Goal: Find contact information: Find contact information

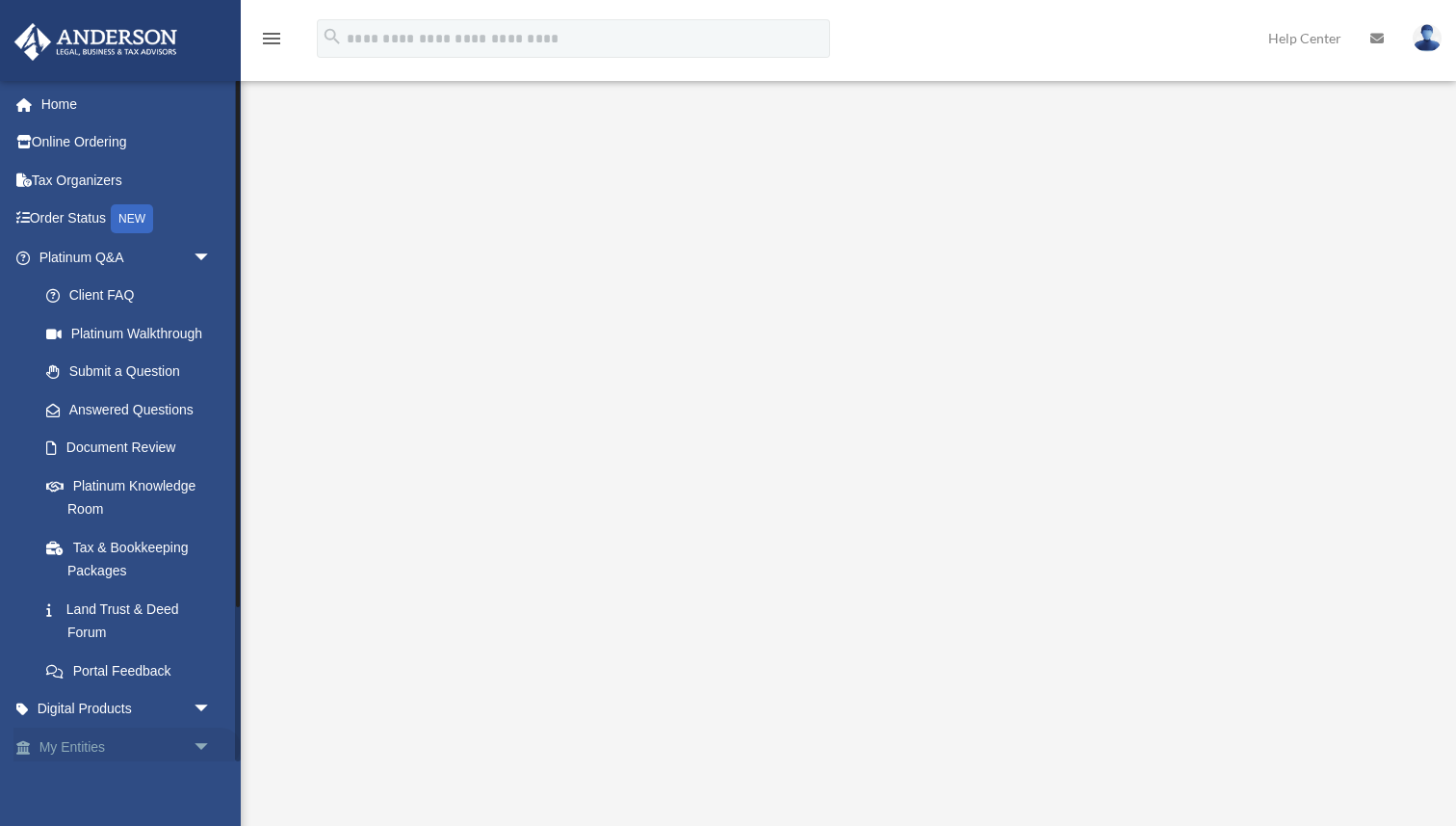
click at [205, 741] on span "arrow_drop_down" at bounding box center [212, 747] width 39 height 40
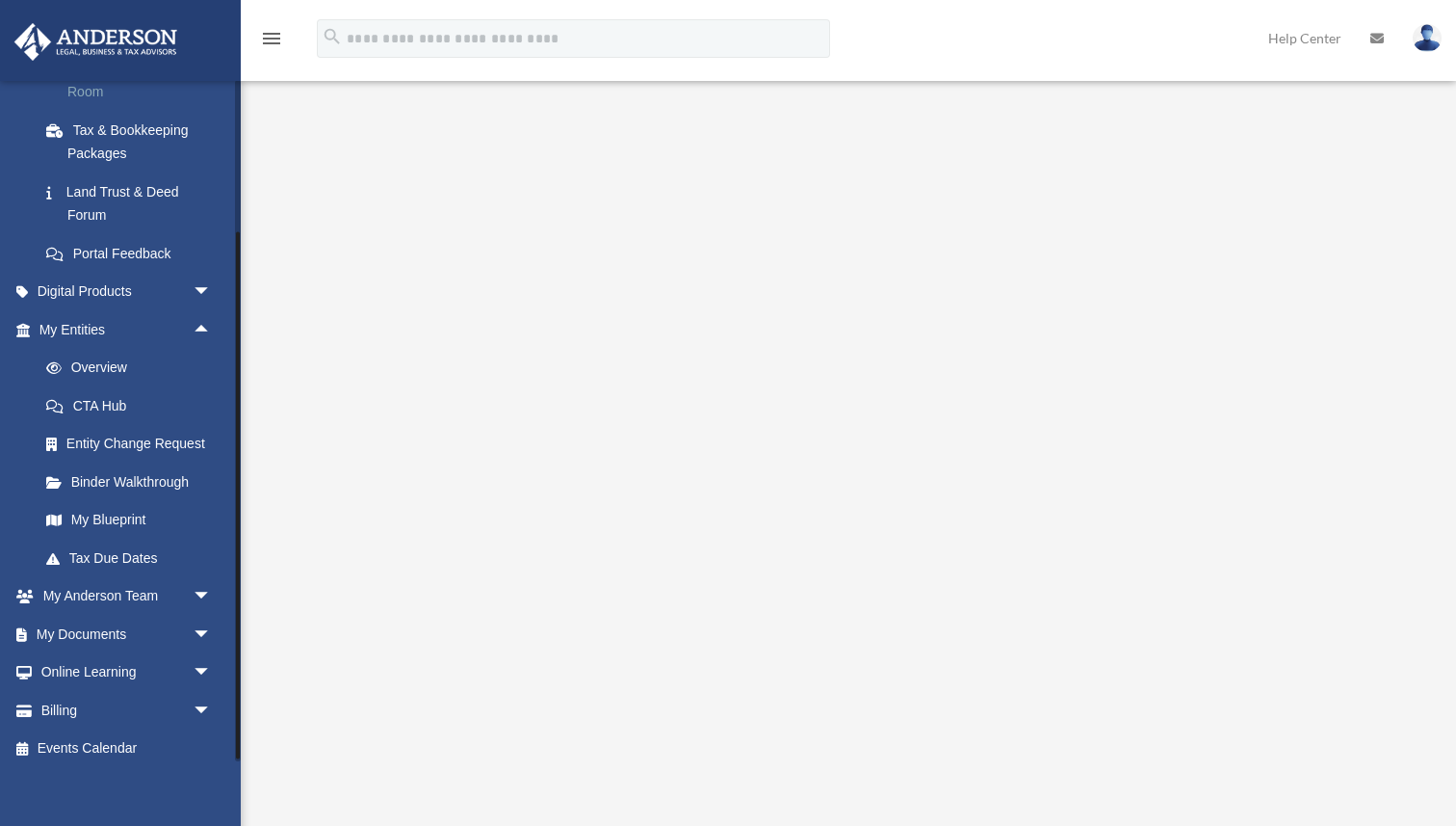
scroll to position [421, 0]
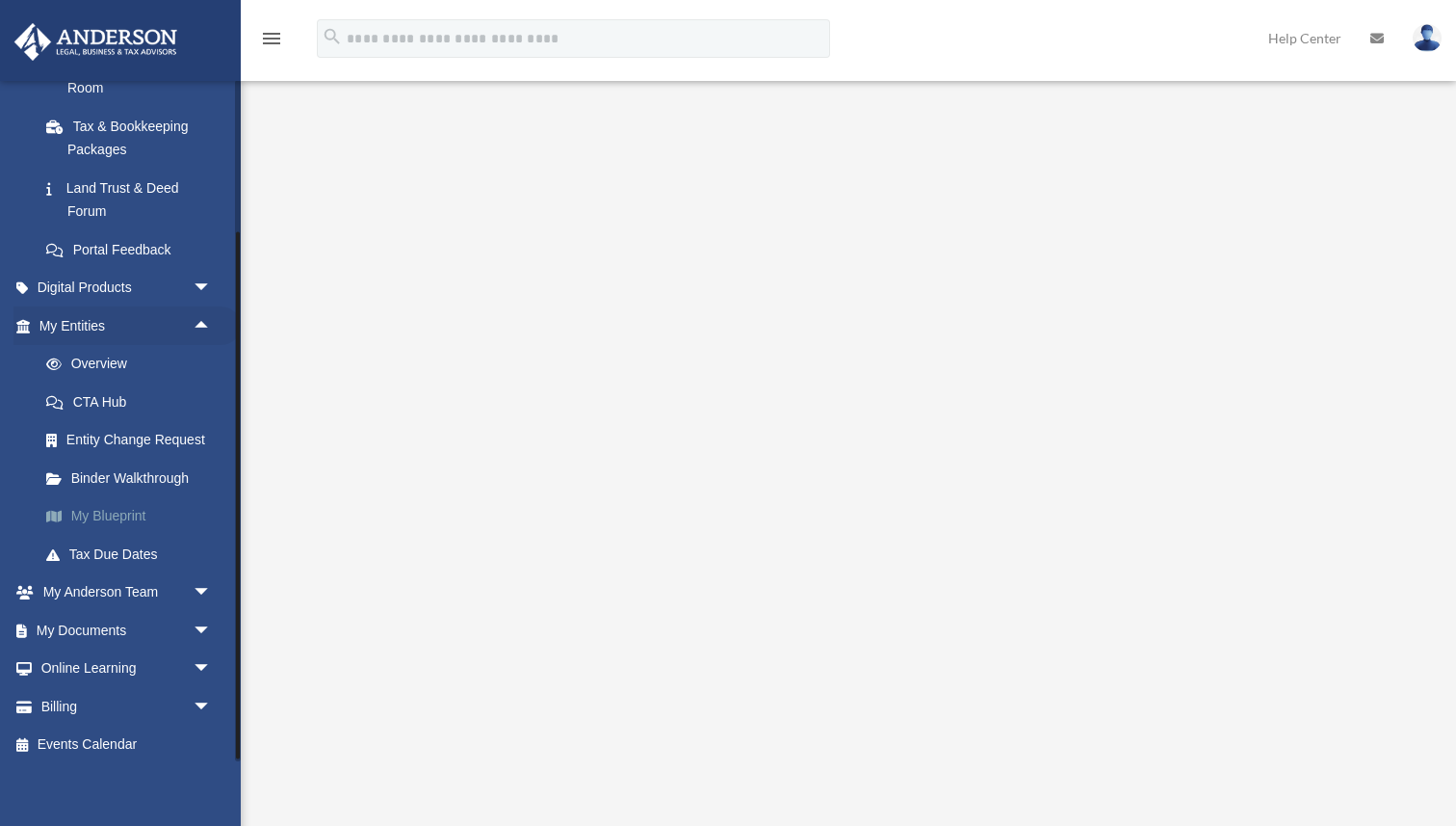
click at [151, 521] on link "My Blueprint" at bounding box center [133, 516] width 214 height 39
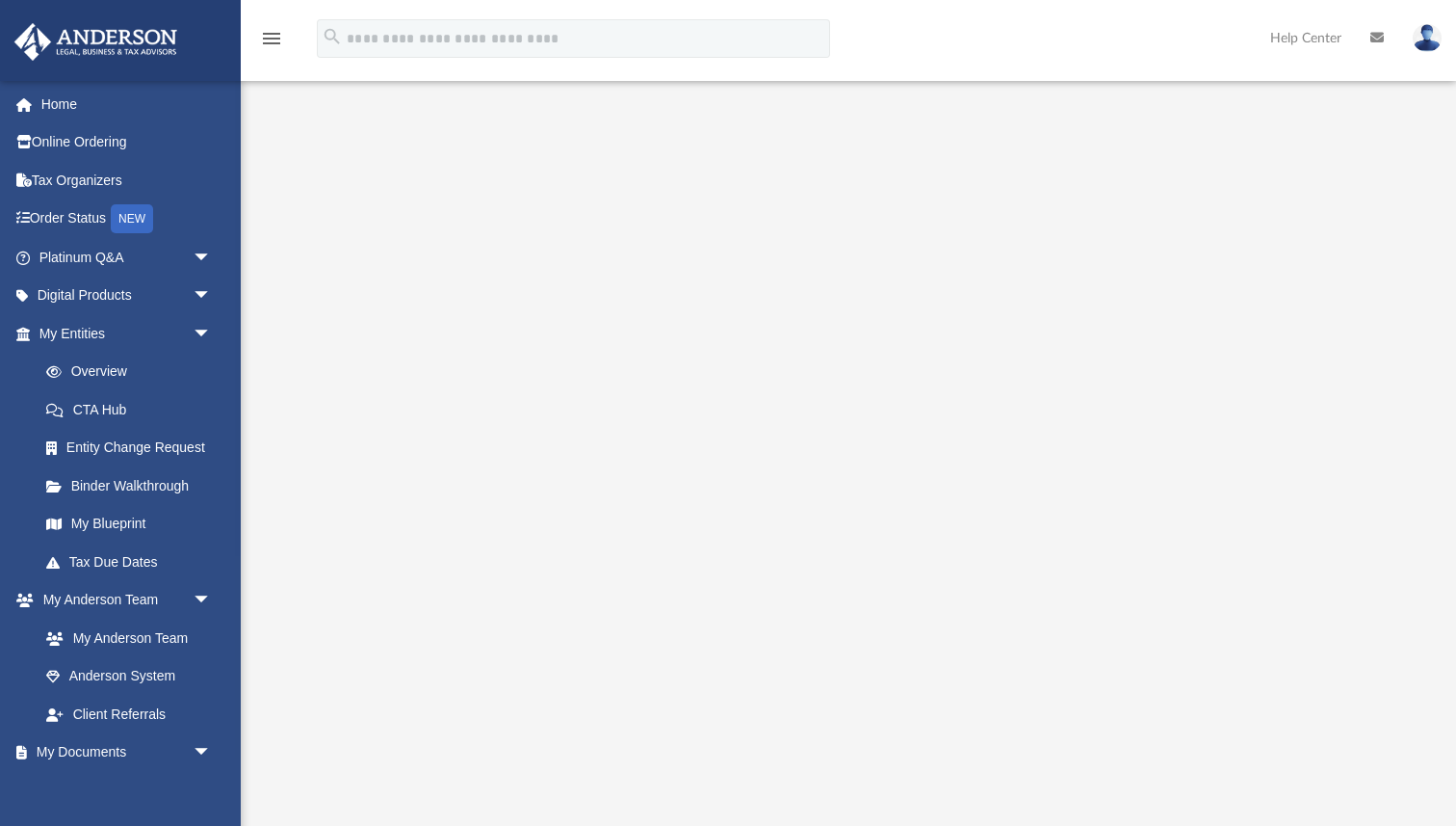
click at [287, 140] on div at bounding box center [848, 504] width 1215 height 771
click at [128, 643] on link "My Anderson Team" at bounding box center [133, 638] width 214 height 39
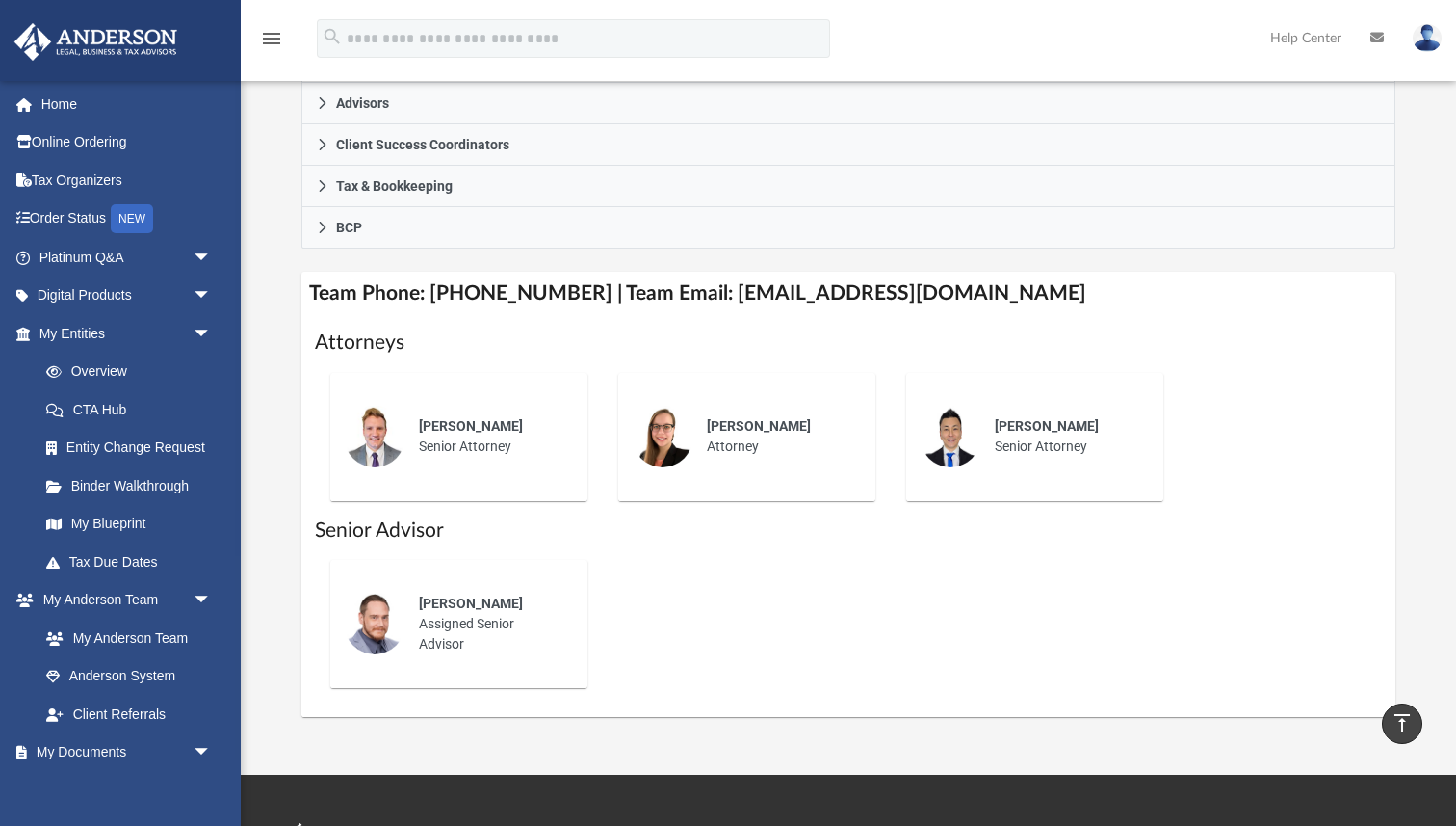
scroll to position [568, 0]
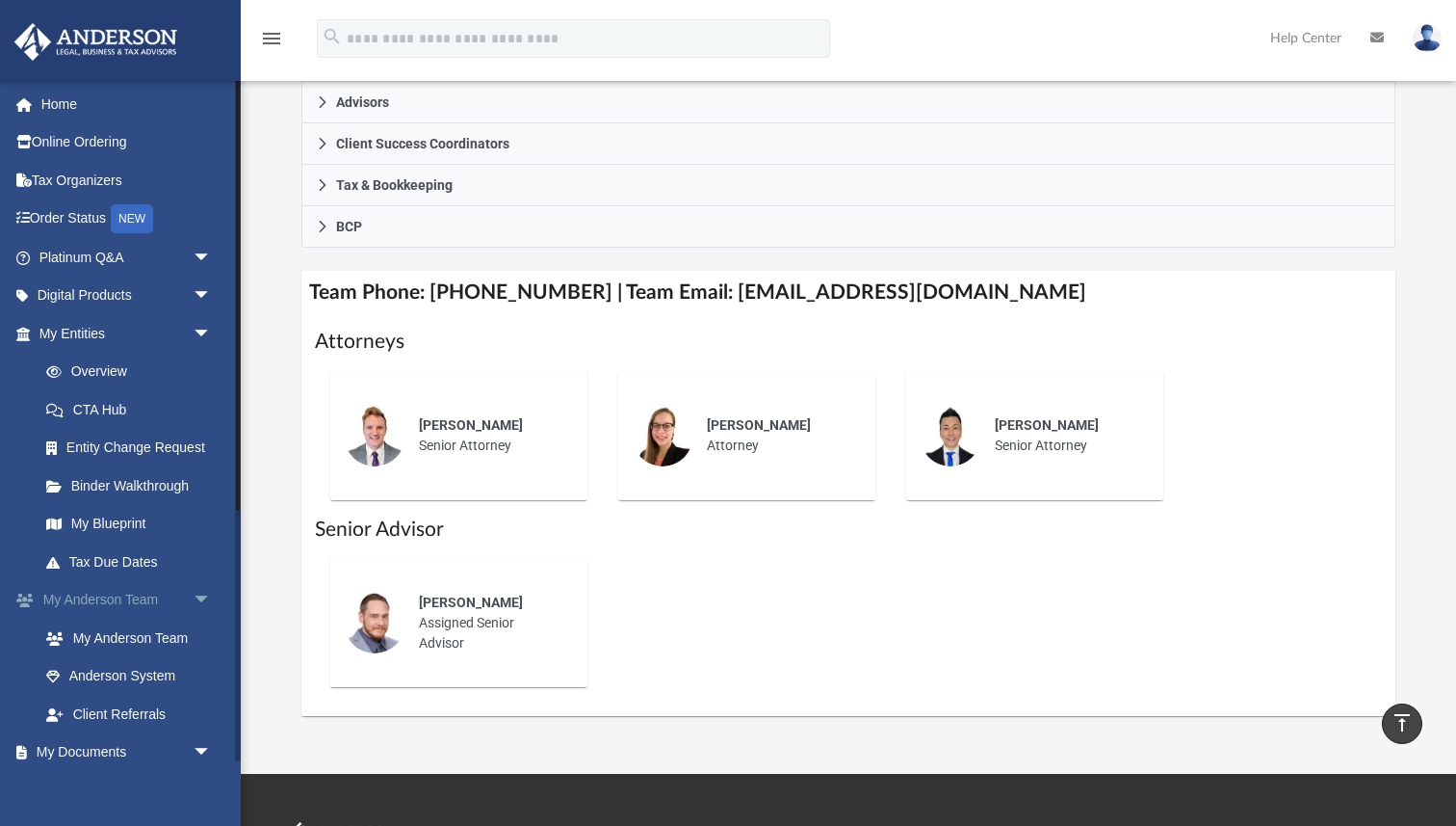
click at [112, 601] on link "My Anderson Team arrow_drop_down" at bounding box center [127, 601] width 227 height 39
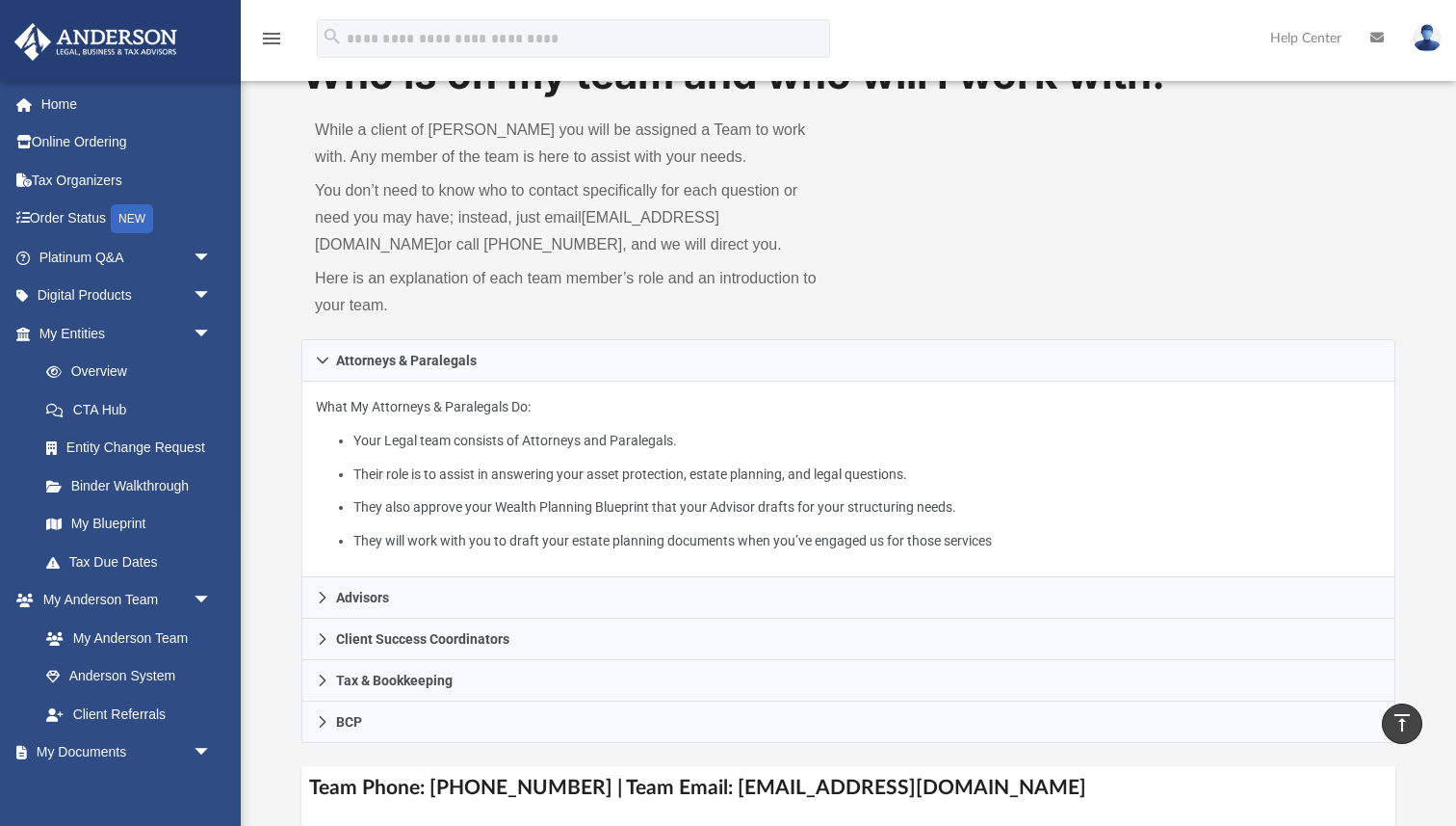
scroll to position [0, 0]
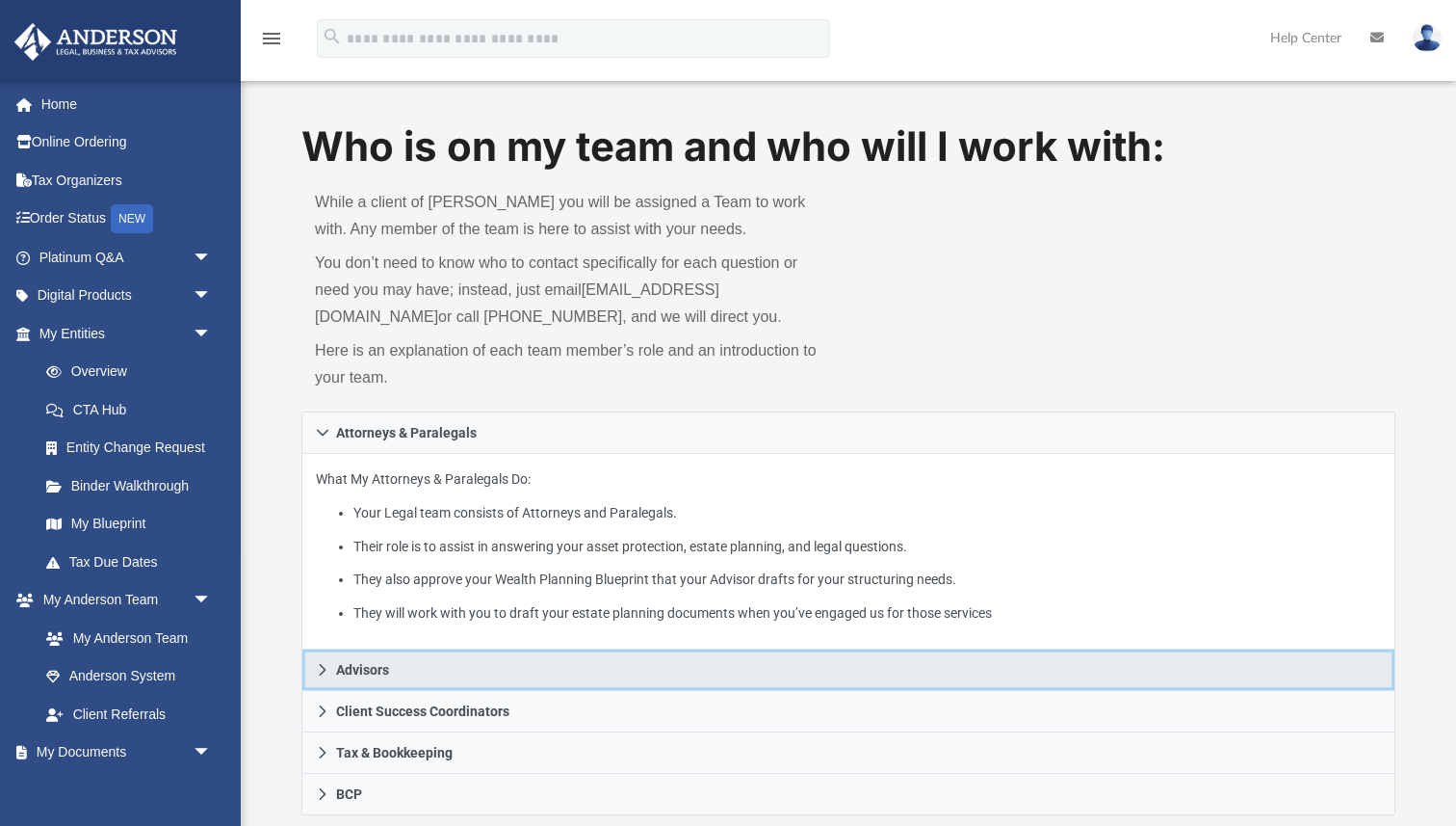
click at [379, 663] on span "Advisors" at bounding box center [363, 669] width 53 height 14
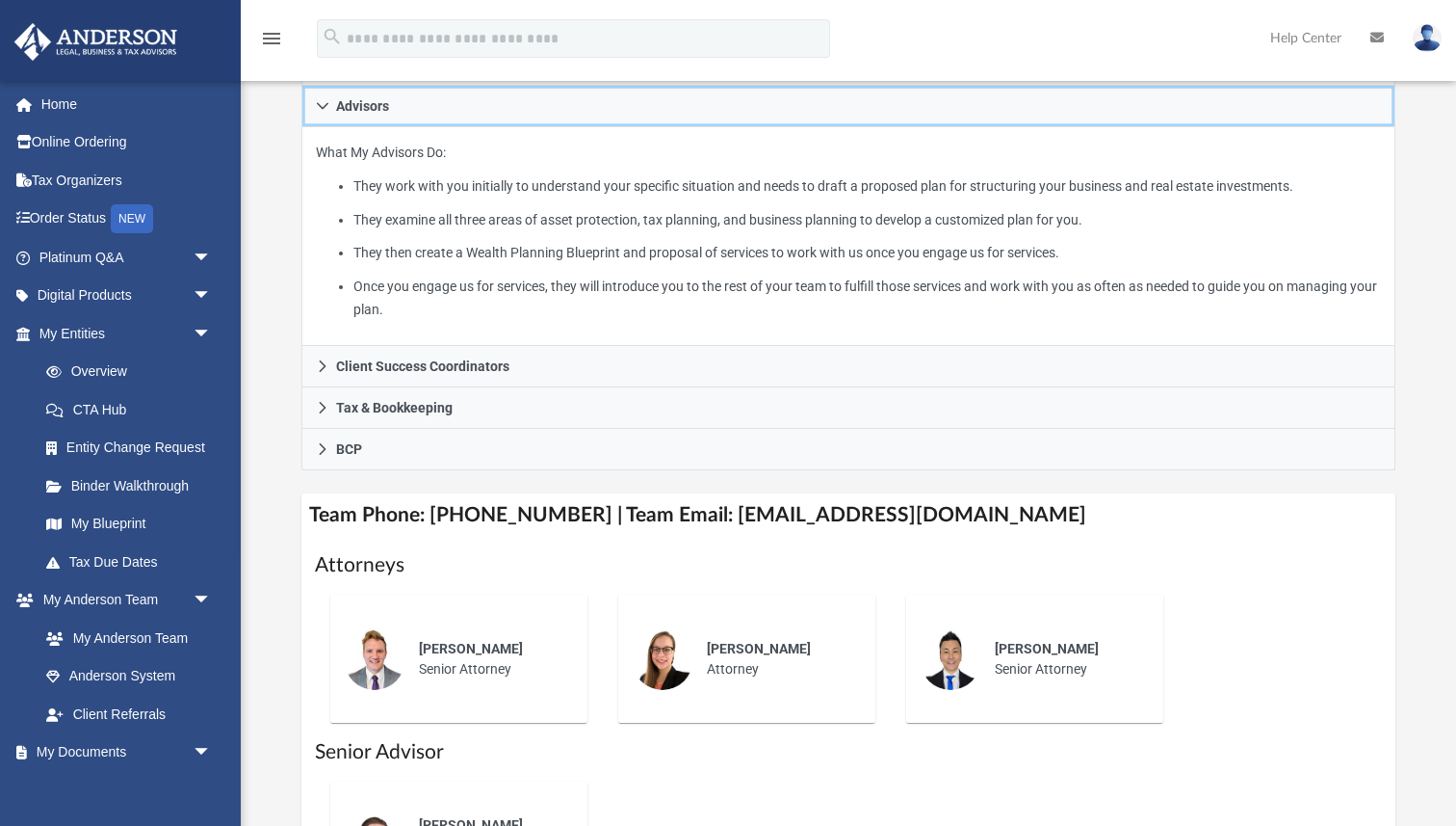
scroll to position [361, 0]
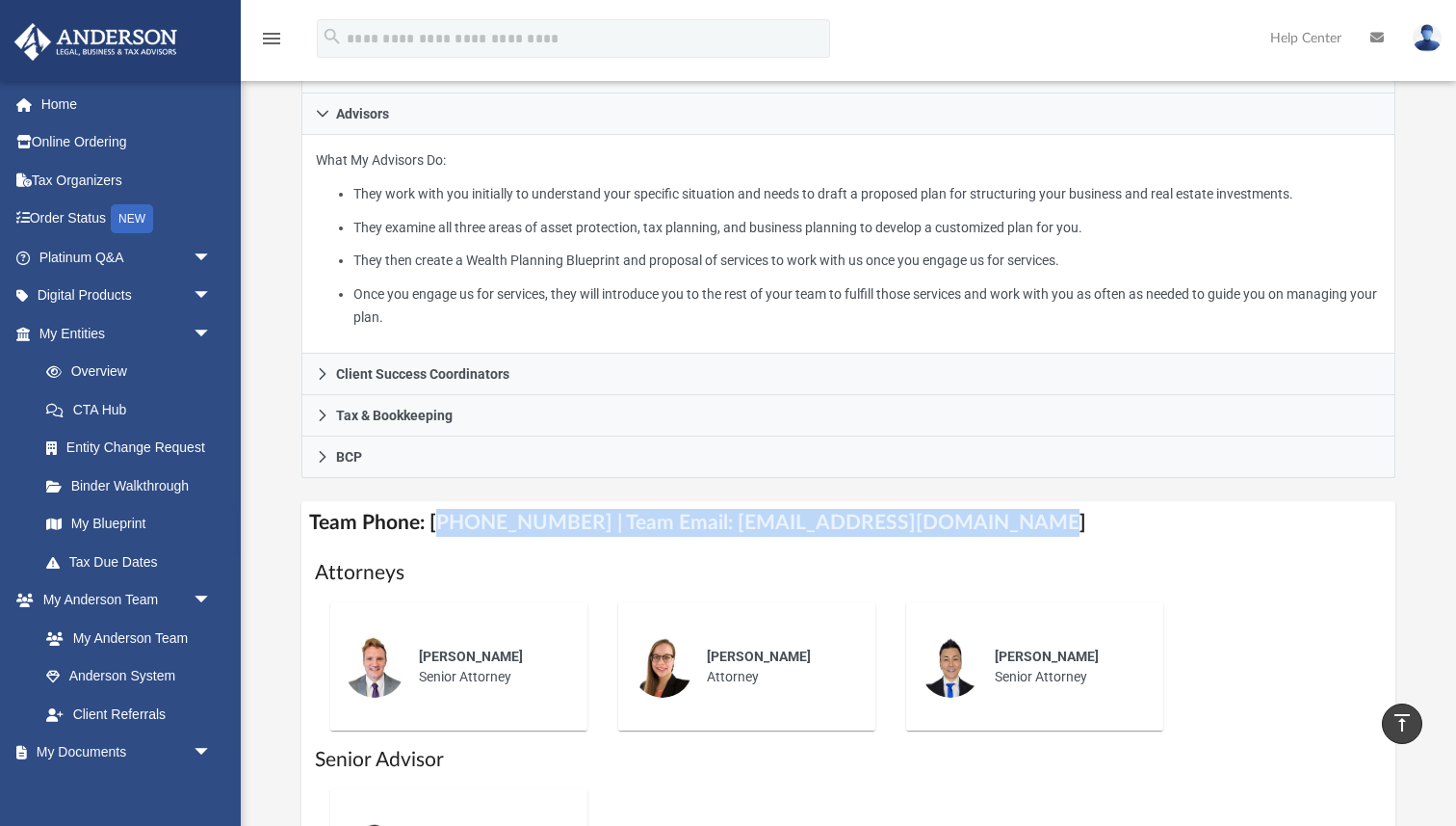
drag, startPoint x: 438, startPoint y: 516, endPoint x: 1016, endPoint y: 531, distance: 578.2
click at [1016, 531] on h4 "Team Phone: (725) 208-3130 | Team Email: myteam@andersonadvisors.com" at bounding box center [849, 522] width 1094 height 44
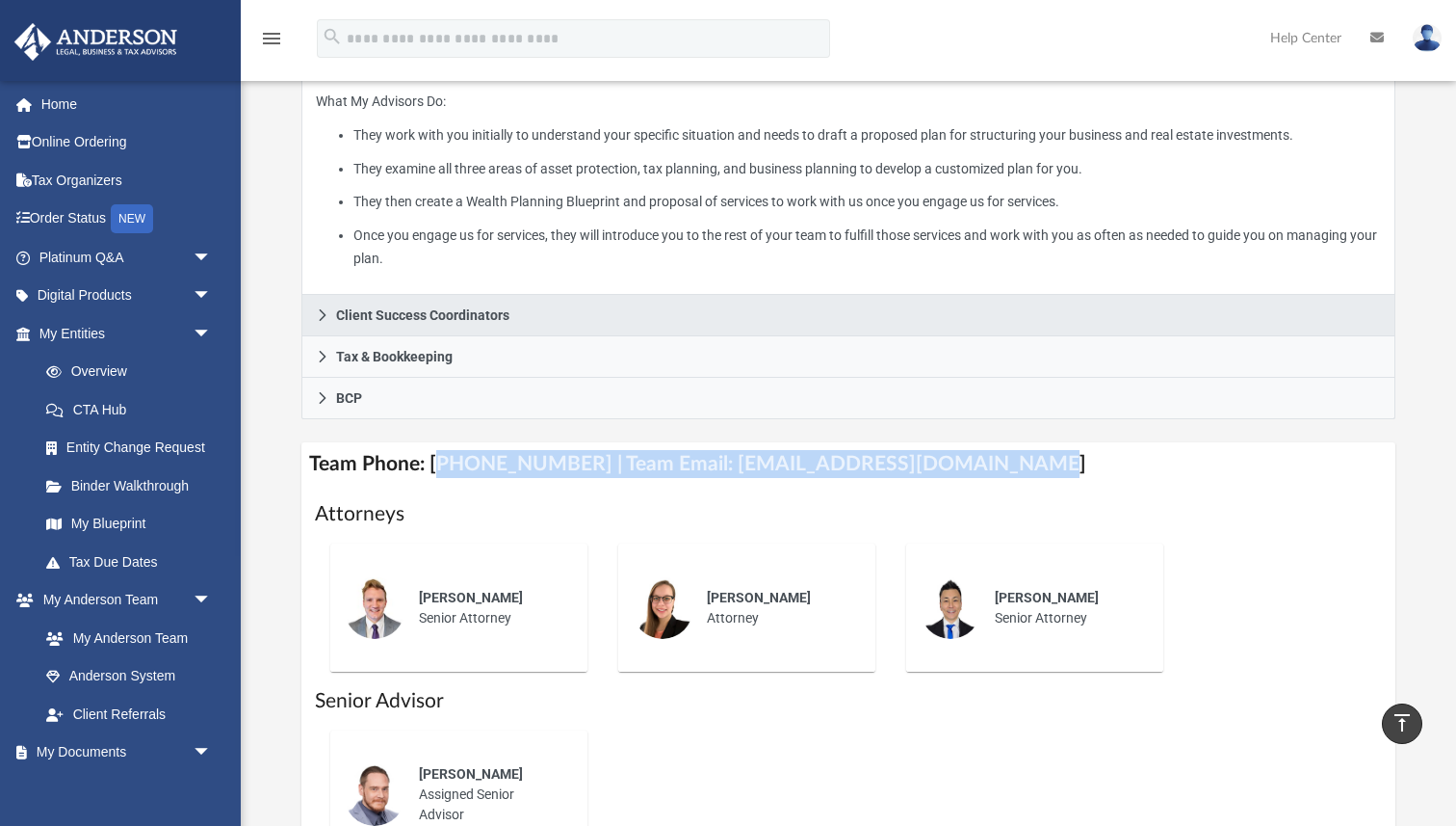
scroll to position [379, 0]
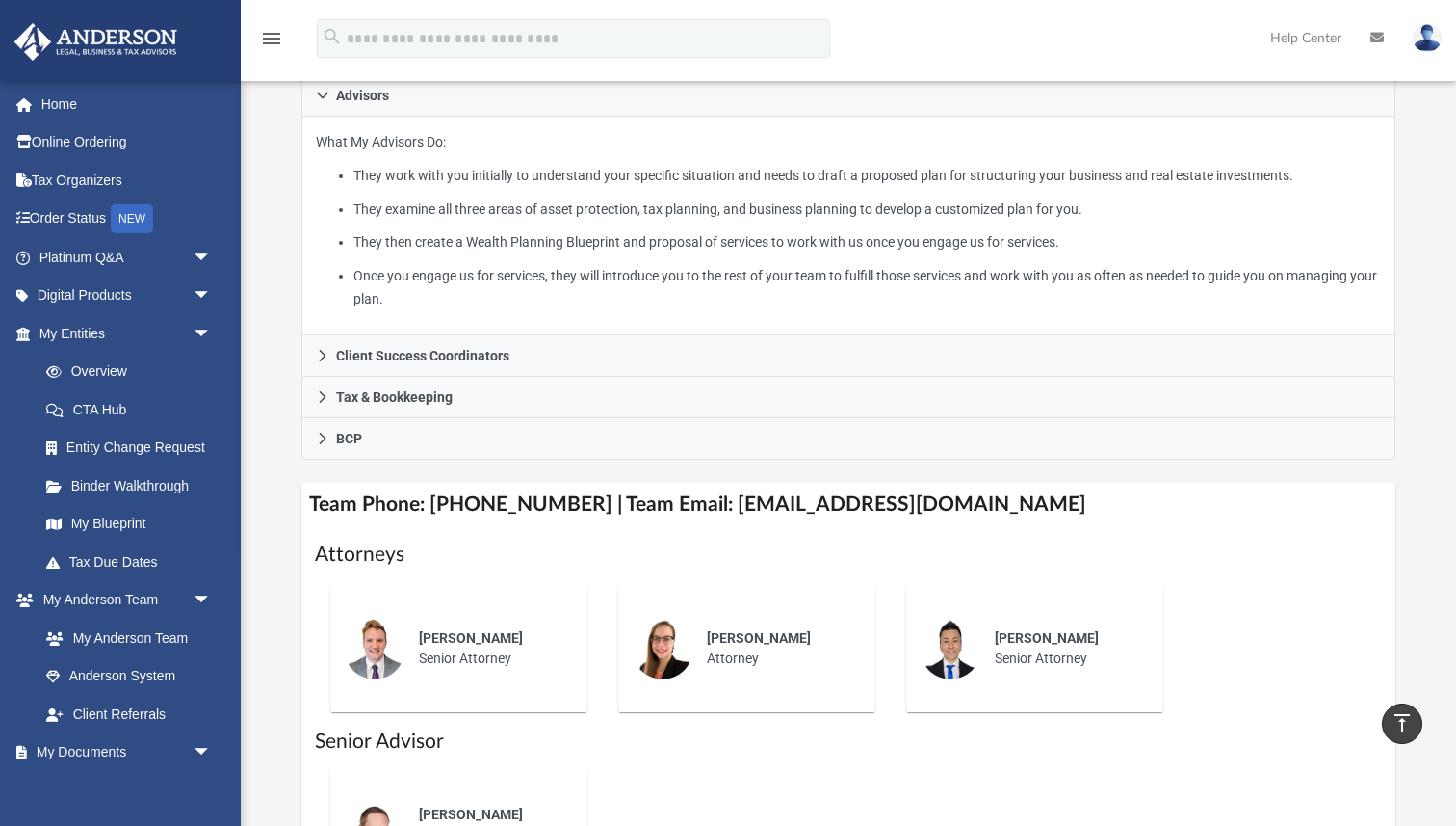
click at [815, 278] on li "Once you engage us for services, they will introduce you to the rest of your te…" at bounding box center [867, 287] width 1028 height 47
click at [691, 274] on li "Once you engage us for services, they will introduce you to the rest of your te…" at bounding box center [867, 287] width 1028 height 47
click at [625, 253] on ul "They work with you initially to understand your specific situation and needs to…" at bounding box center [849, 237] width 1065 height 147
